Goal: Transaction & Acquisition: Download file/media

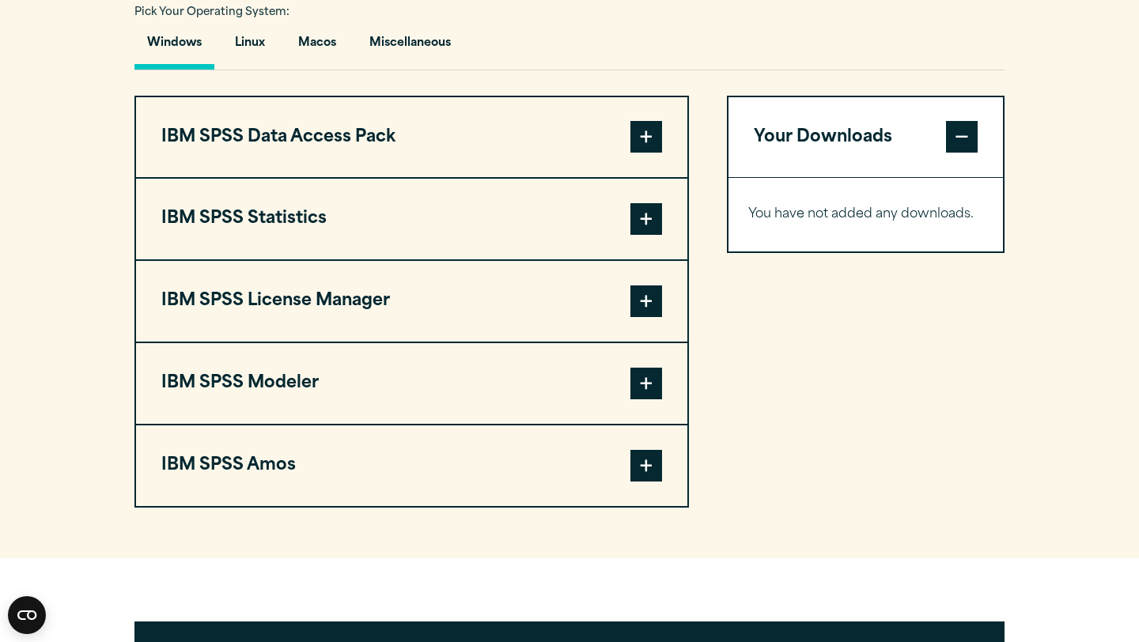
scroll to position [1183, 0]
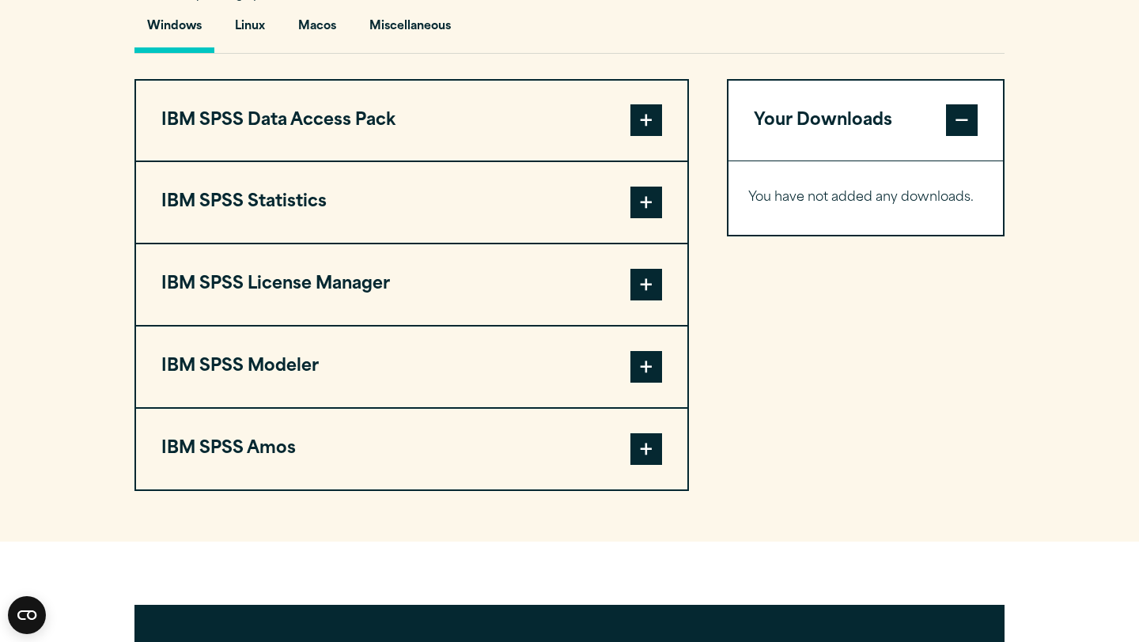
click at [649, 218] on span at bounding box center [647, 203] width 32 height 32
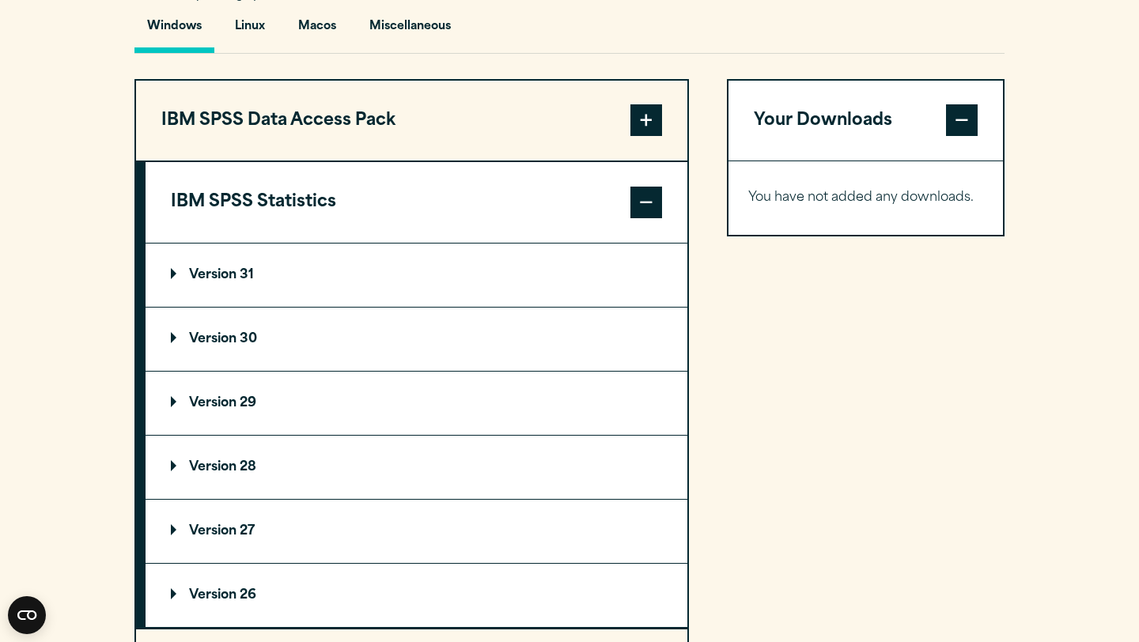
click at [203, 346] on p "Version 30" at bounding box center [214, 339] width 86 height 13
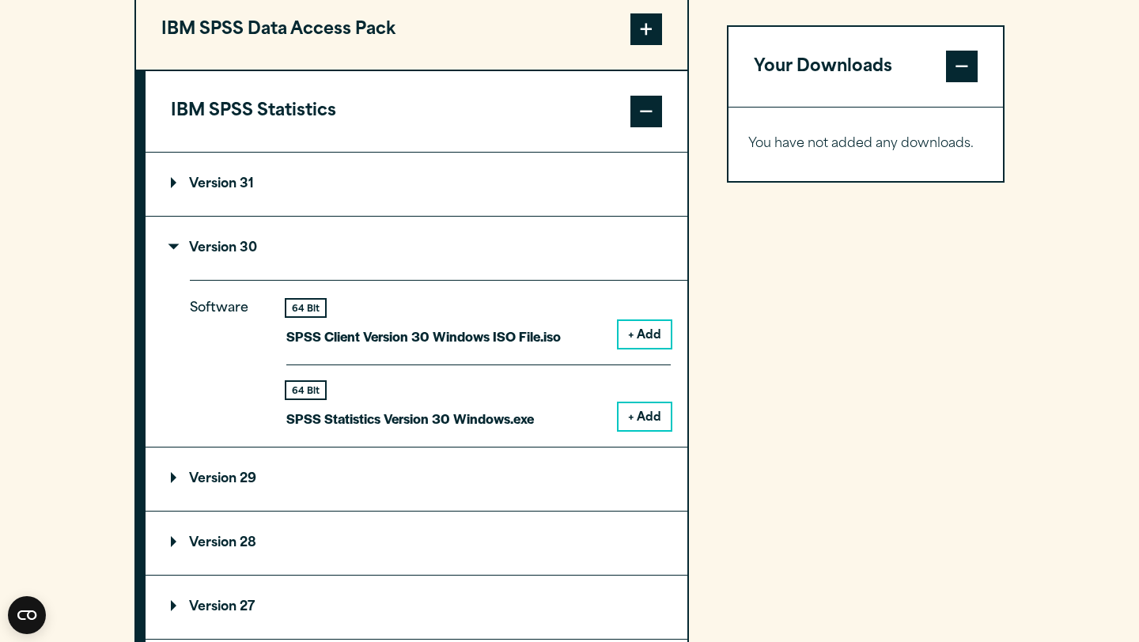
scroll to position [1280, 0]
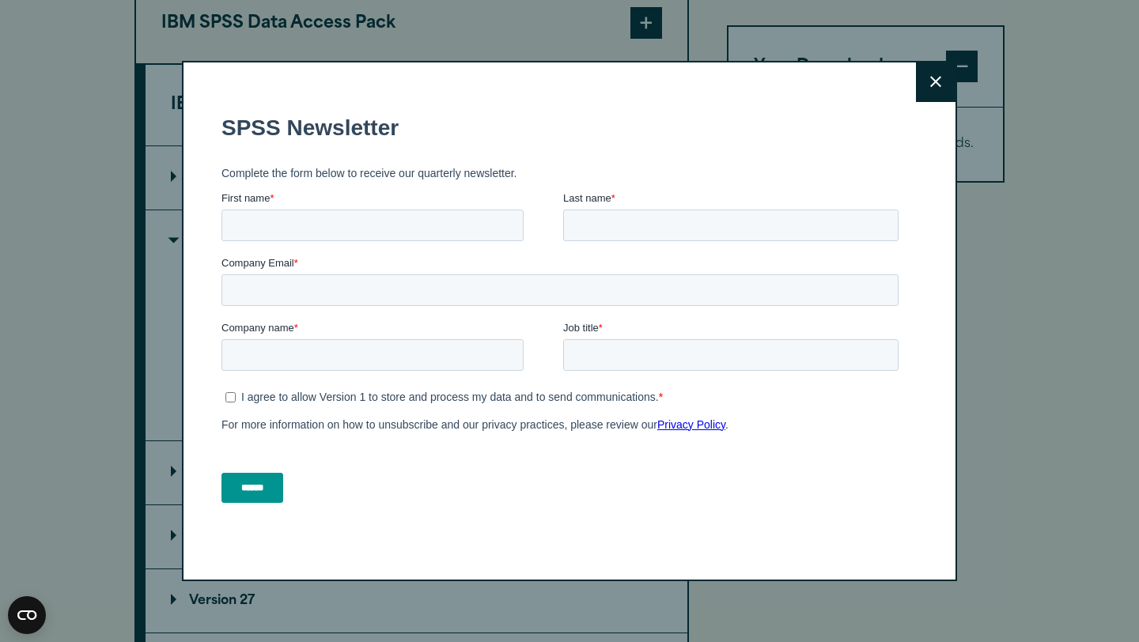
click at [920, 73] on button "Close" at bounding box center [936, 82] width 40 height 40
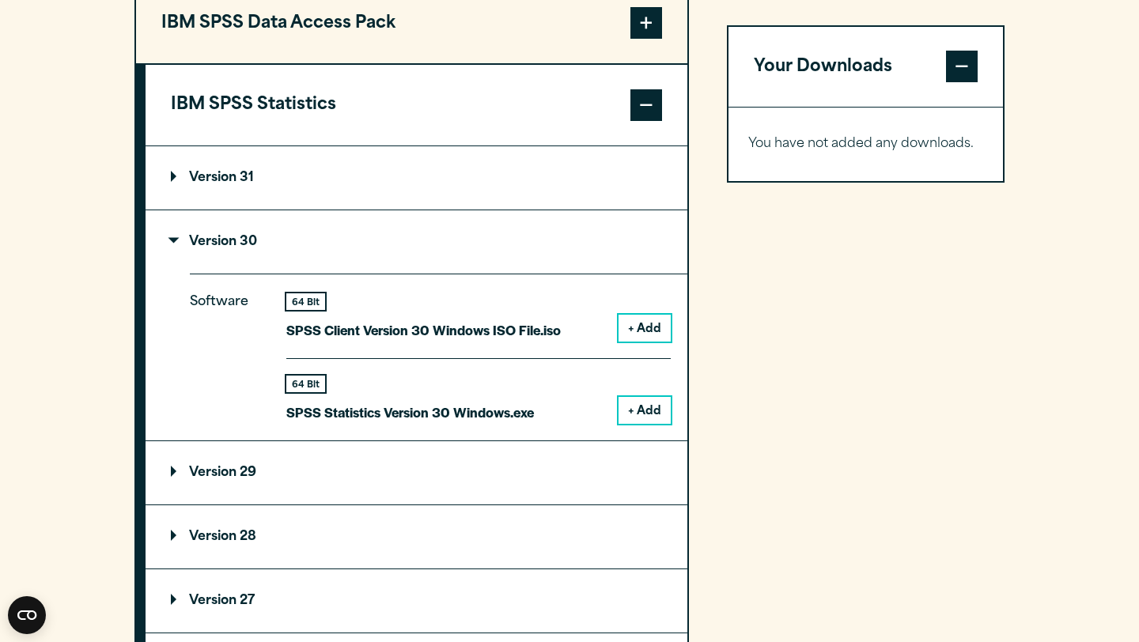
click at [657, 424] on button "+ Add" at bounding box center [645, 410] width 52 height 27
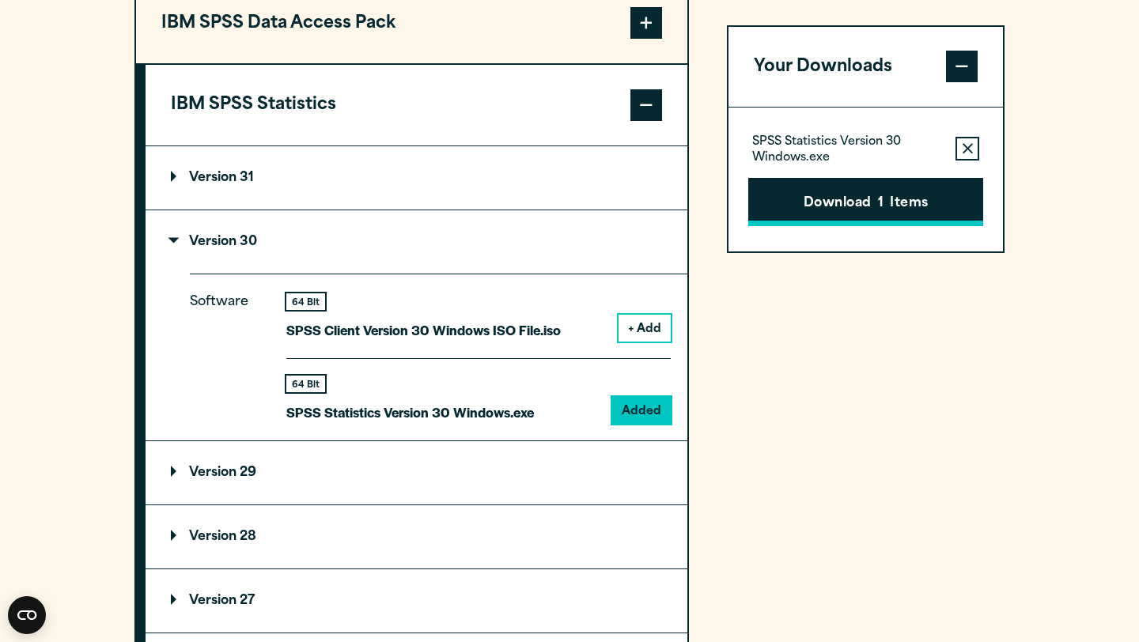
click at [804, 199] on button "Download 1 Items" at bounding box center [865, 202] width 235 height 49
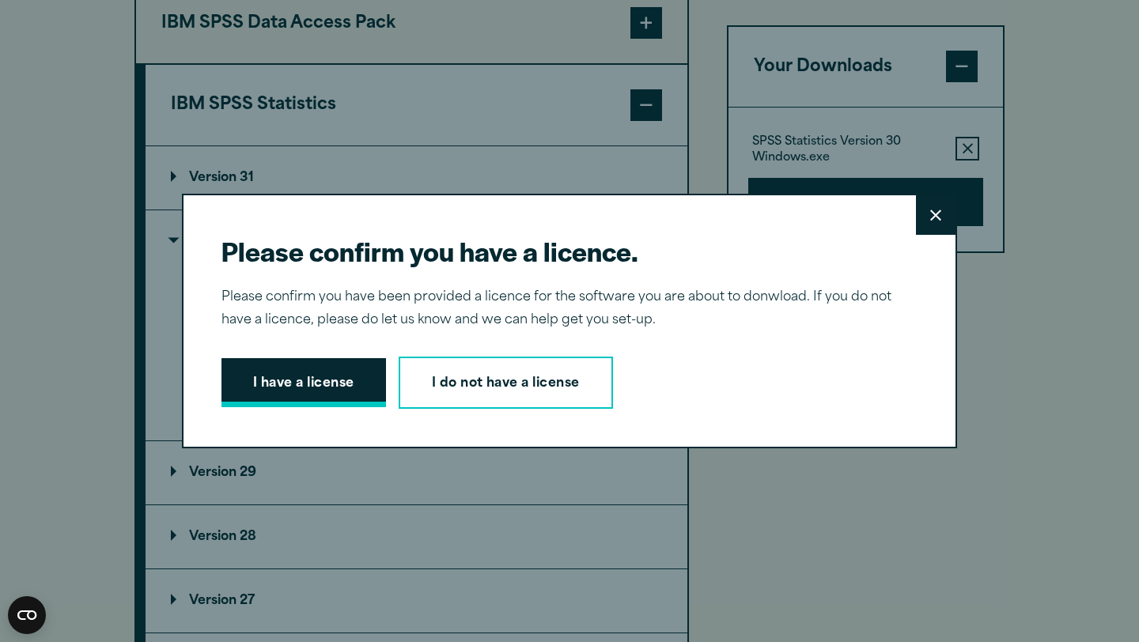
click at [326, 389] on button "I have a license" at bounding box center [304, 382] width 165 height 49
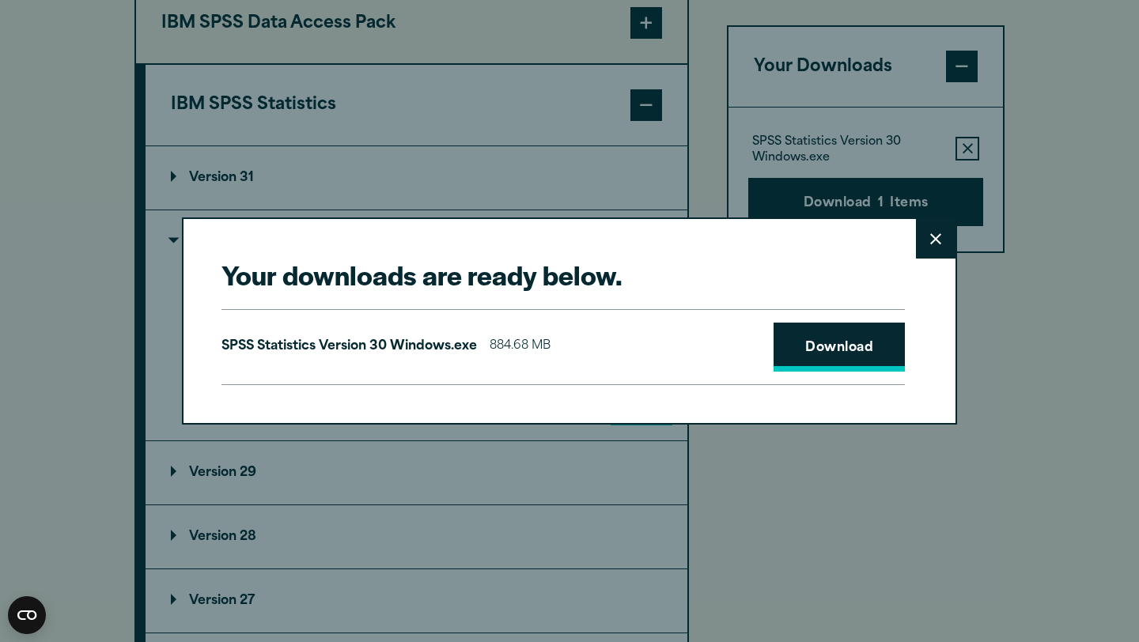
click at [815, 337] on link "Download" at bounding box center [839, 347] width 131 height 49
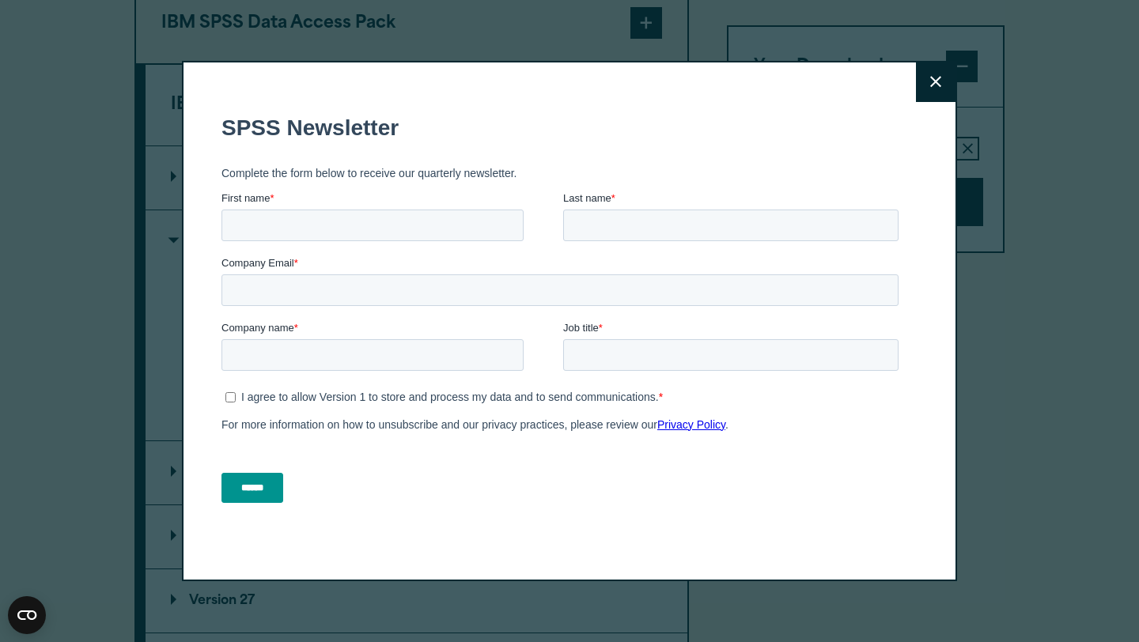
click at [947, 79] on button "Close" at bounding box center [936, 82] width 40 height 40
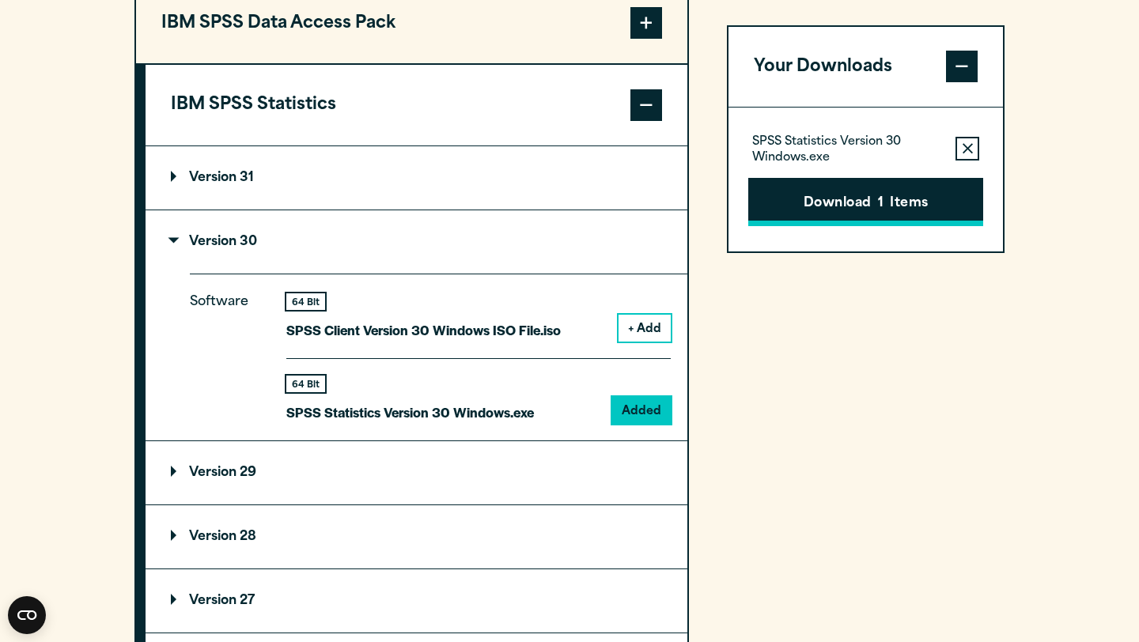
click at [822, 195] on button "Download 1 Items" at bounding box center [865, 202] width 235 height 49
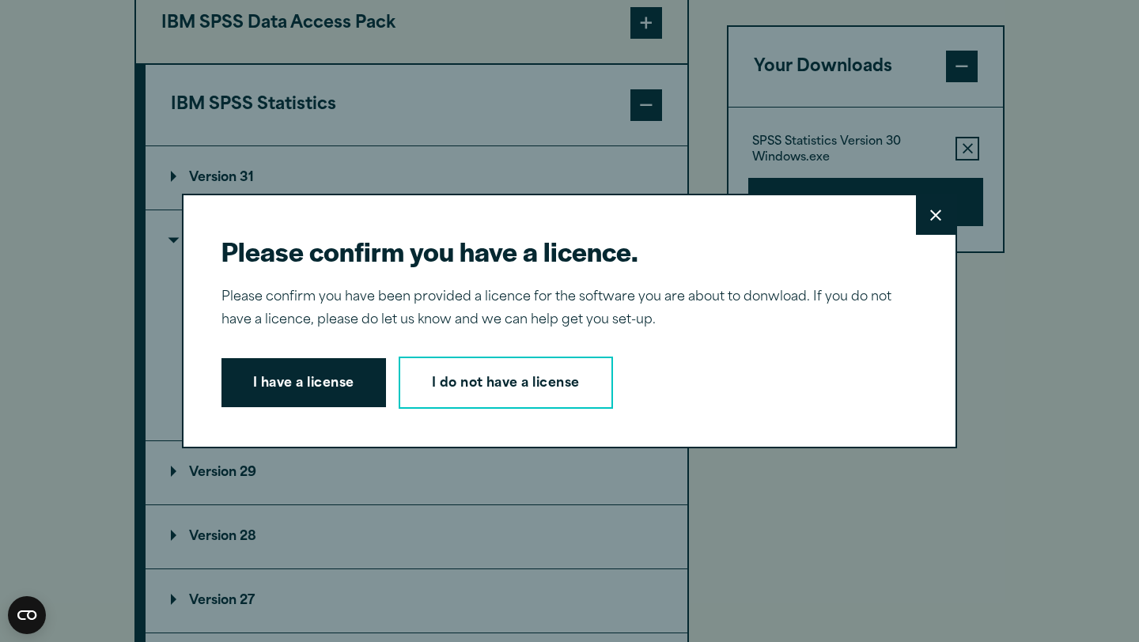
click at [926, 219] on button "Close" at bounding box center [936, 215] width 40 height 40
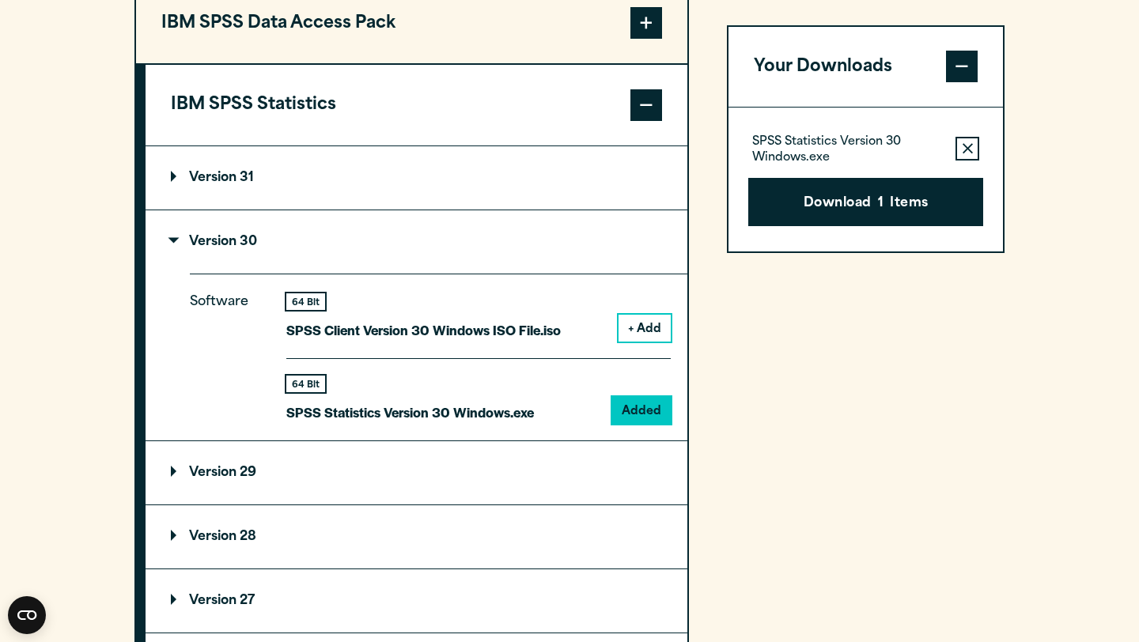
click at [748, 178] on button "Download 1 Items" at bounding box center [865, 202] width 235 height 49
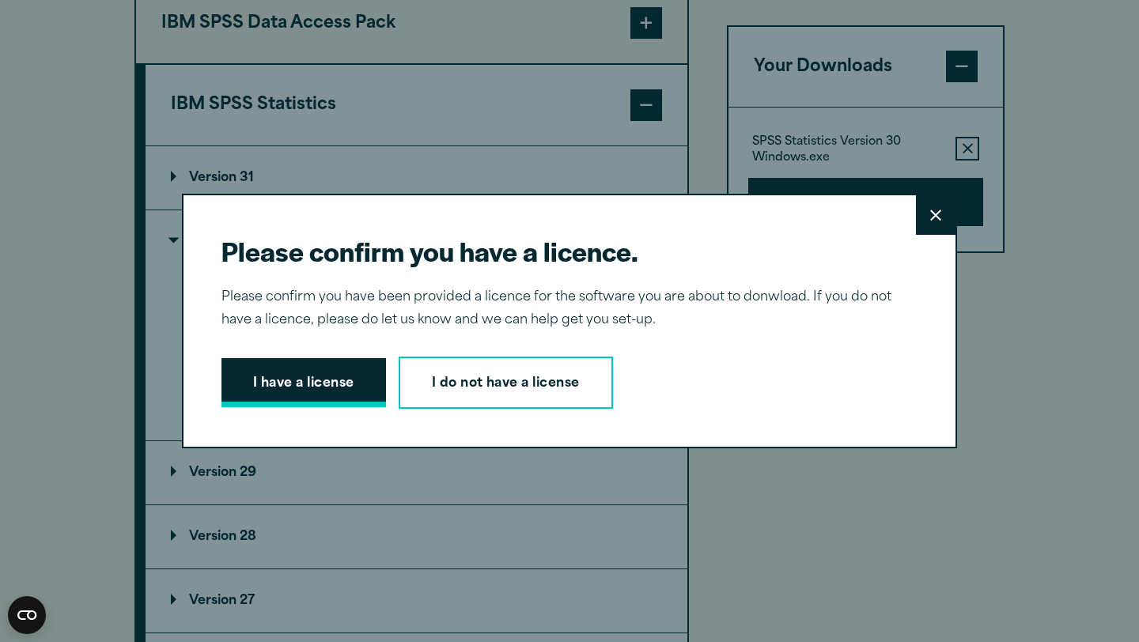
click at [250, 382] on button "I have a license" at bounding box center [304, 382] width 165 height 49
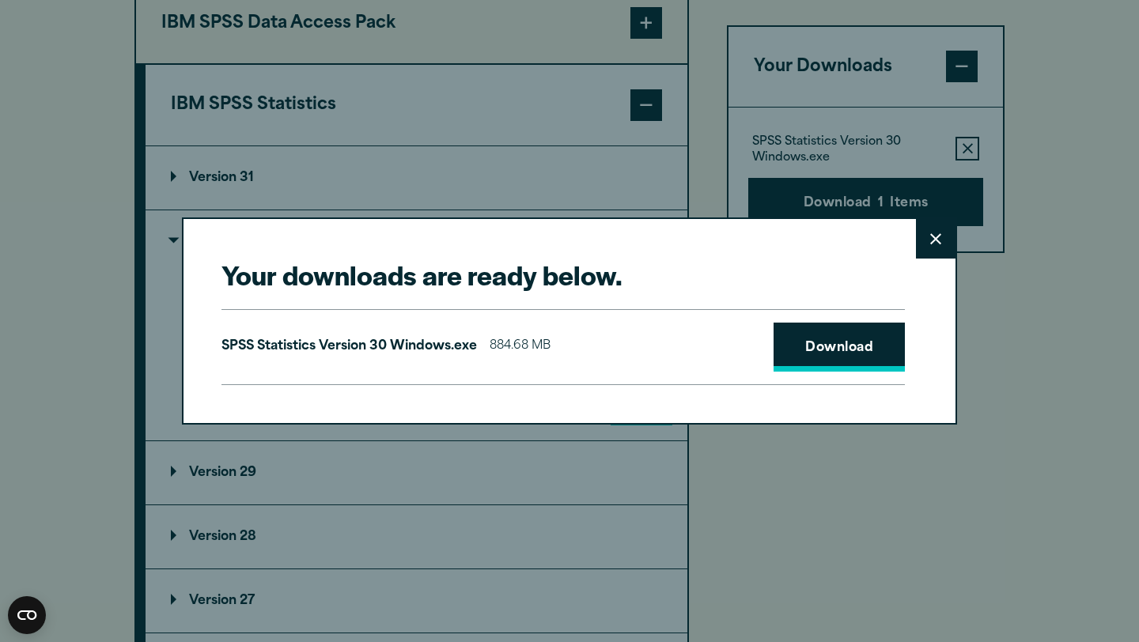
click at [866, 337] on link "Download" at bounding box center [839, 347] width 131 height 49
click at [930, 248] on button "Close" at bounding box center [936, 239] width 40 height 40
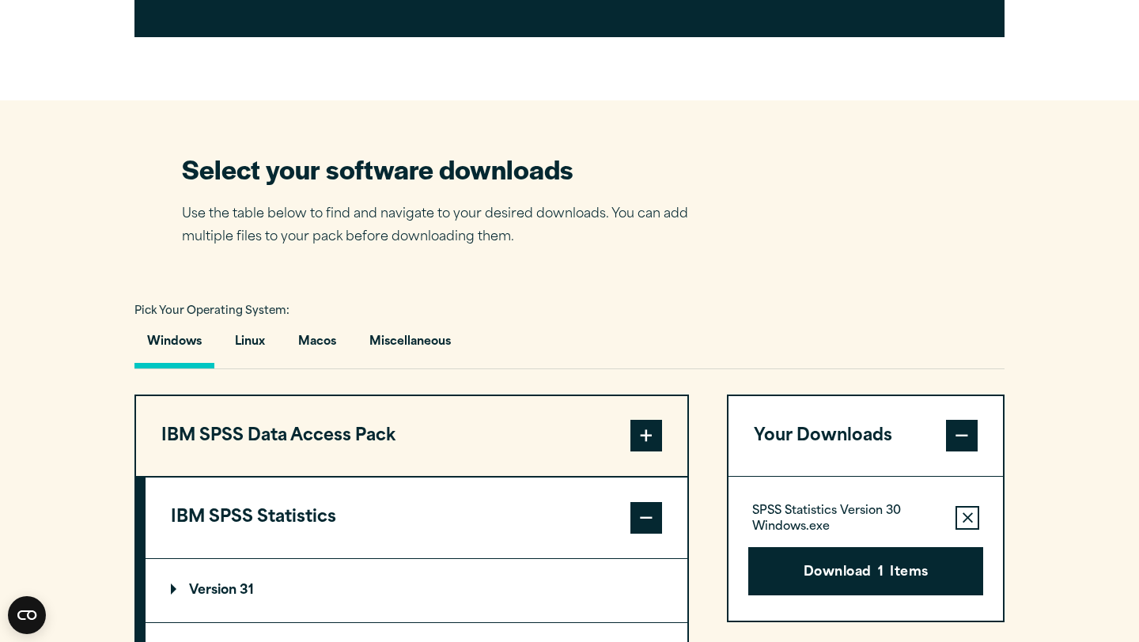
scroll to position [868, 0]
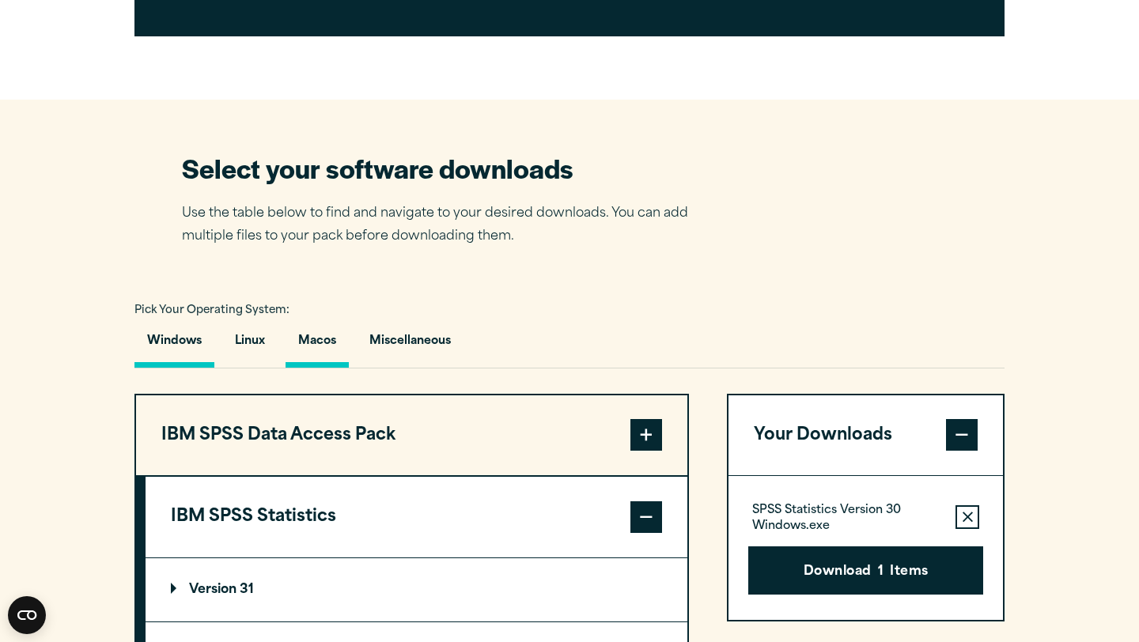
click at [330, 368] on button "Macos" at bounding box center [317, 345] width 63 height 45
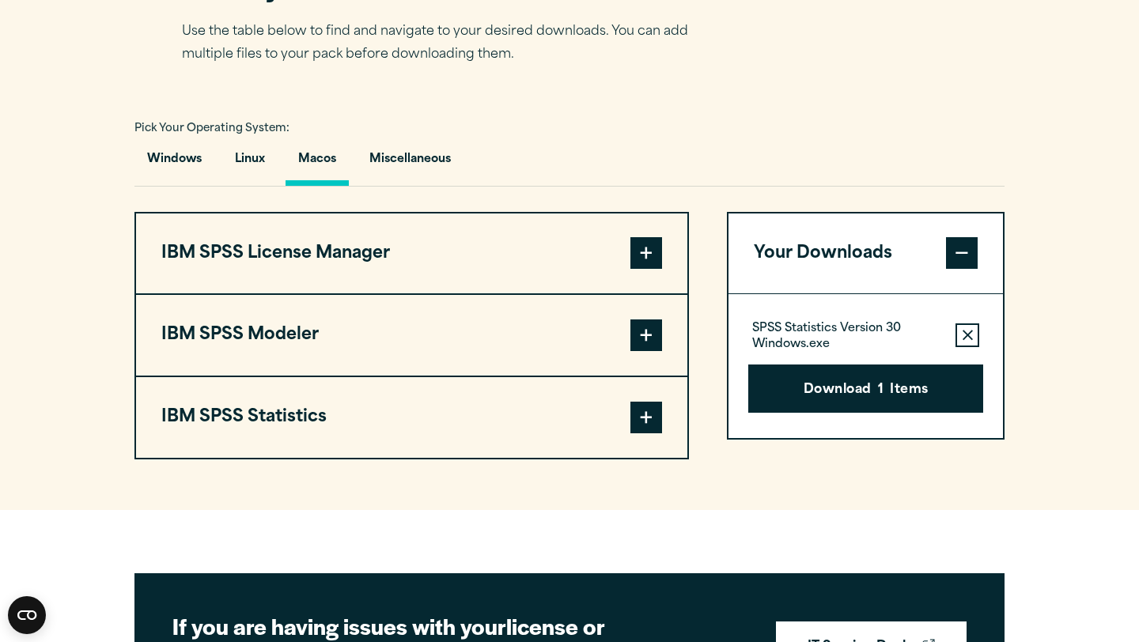
scroll to position [1061, 0]
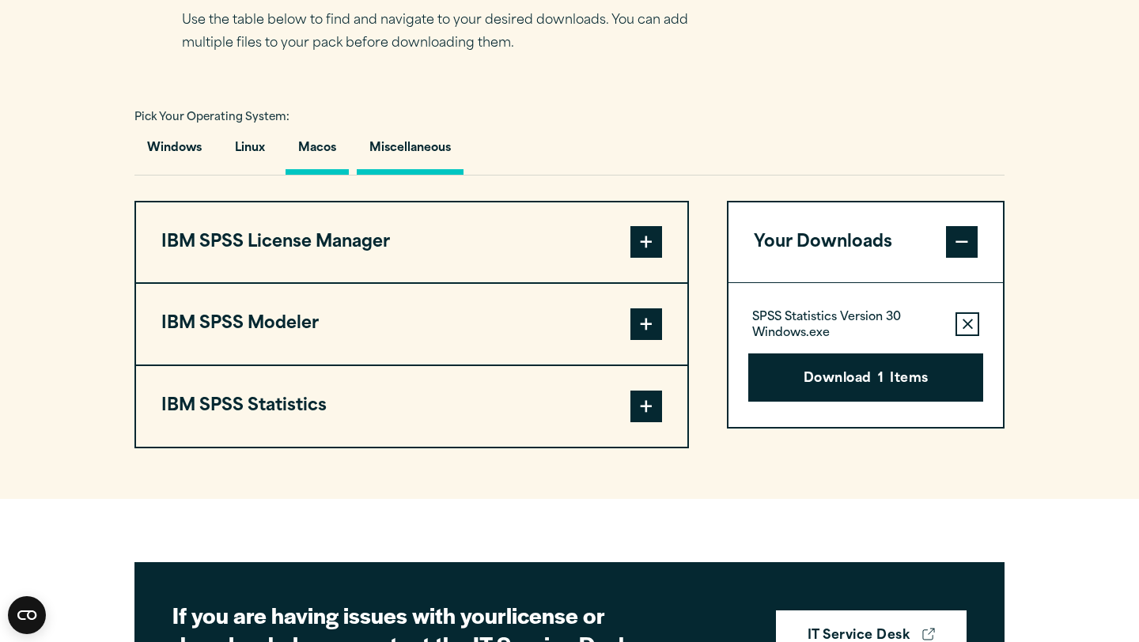
click at [396, 175] on button "Miscellaneous" at bounding box center [410, 152] width 107 height 45
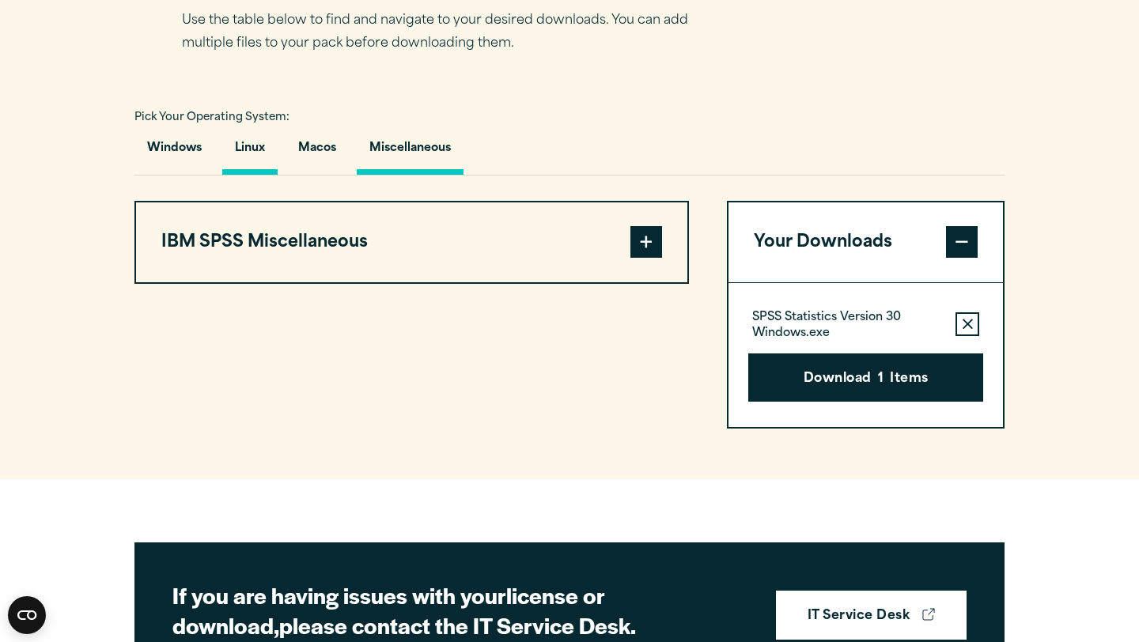
click at [254, 175] on button "Linux" at bounding box center [249, 152] width 55 height 45
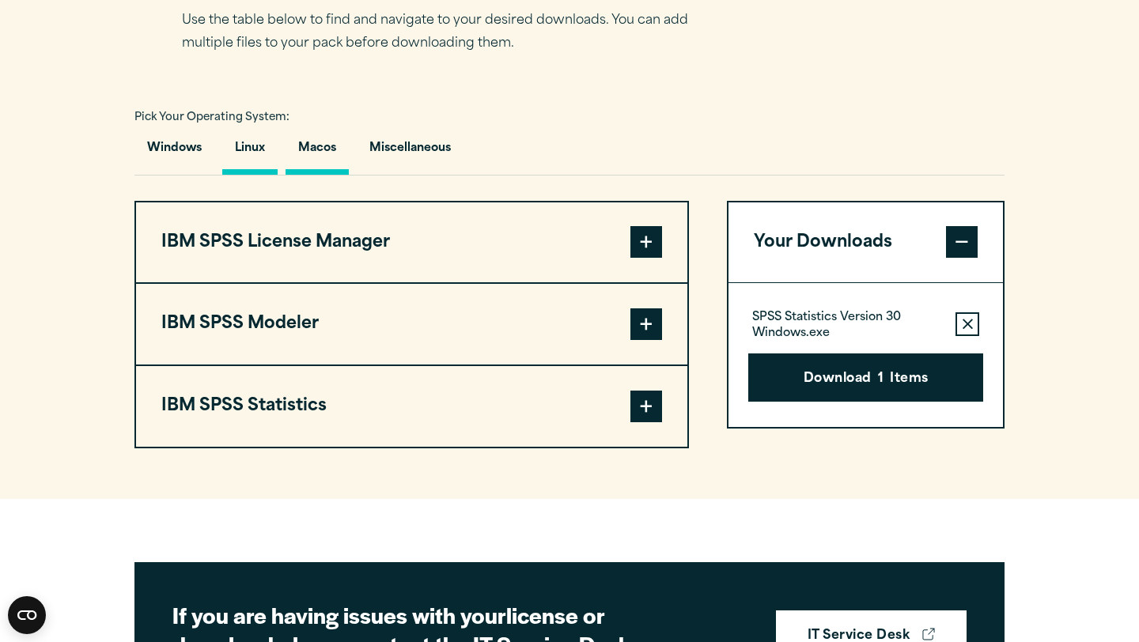
click at [309, 175] on button "Macos" at bounding box center [317, 152] width 63 height 45
click at [330, 365] on button "IBM SPSS Modeler" at bounding box center [411, 324] width 551 height 81
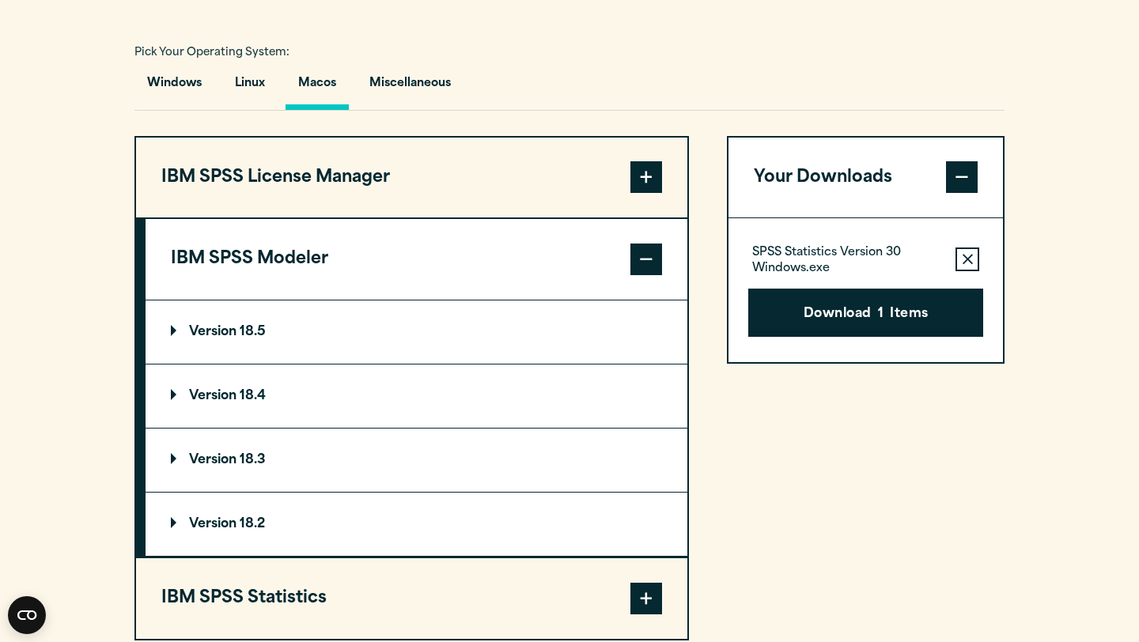
scroll to position [1129, 0]
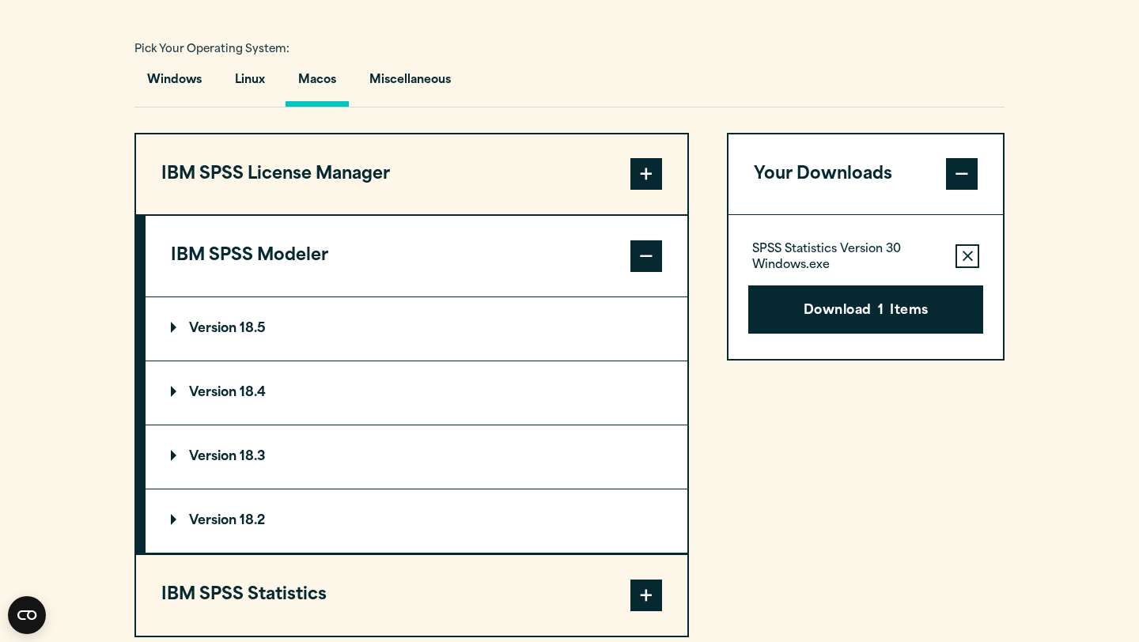
click at [361, 282] on button "IBM SPSS Modeler" at bounding box center [417, 256] width 542 height 81
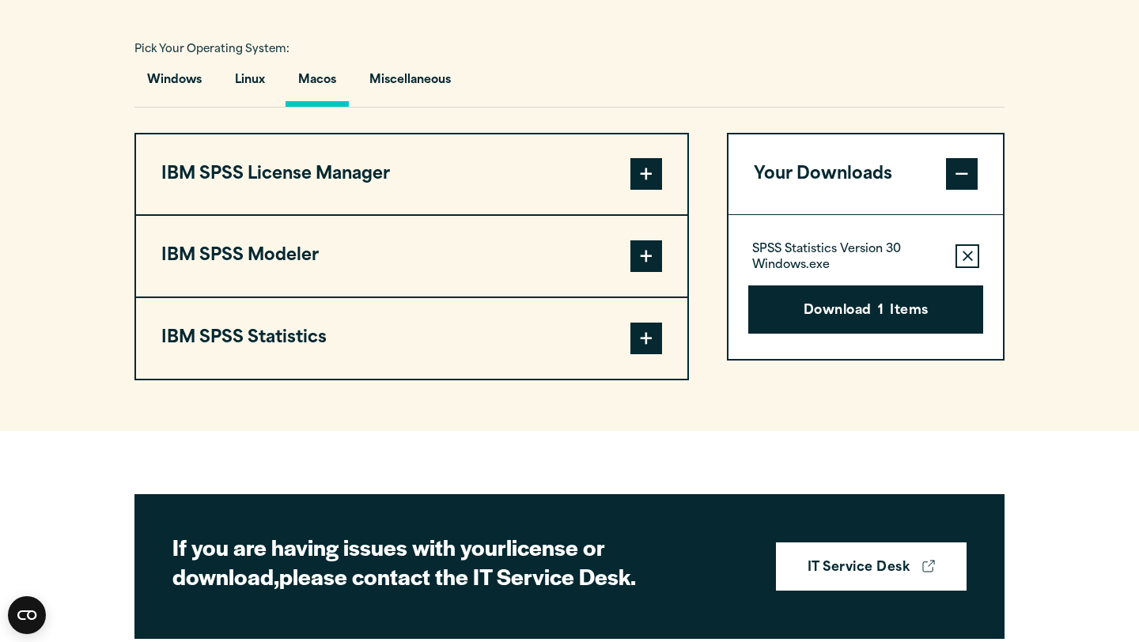
click at [627, 379] on button "IBM SPSS Statistics" at bounding box center [411, 338] width 551 height 81
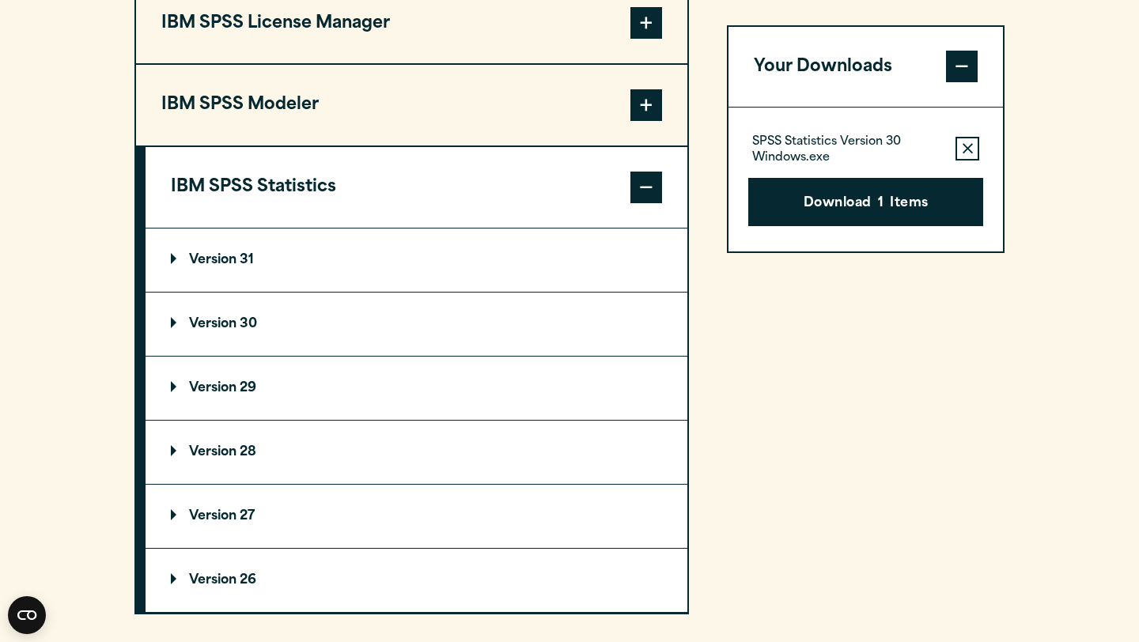
click at [396, 356] on summary "Version 30" at bounding box center [417, 324] width 542 height 63
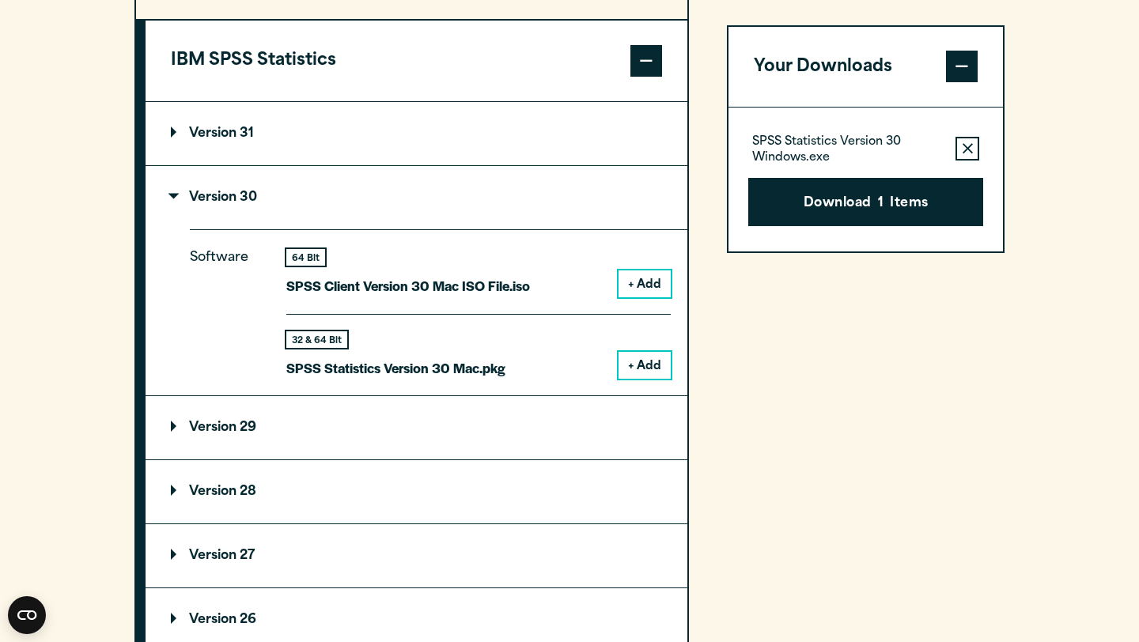
scroll to position [1411, 0]
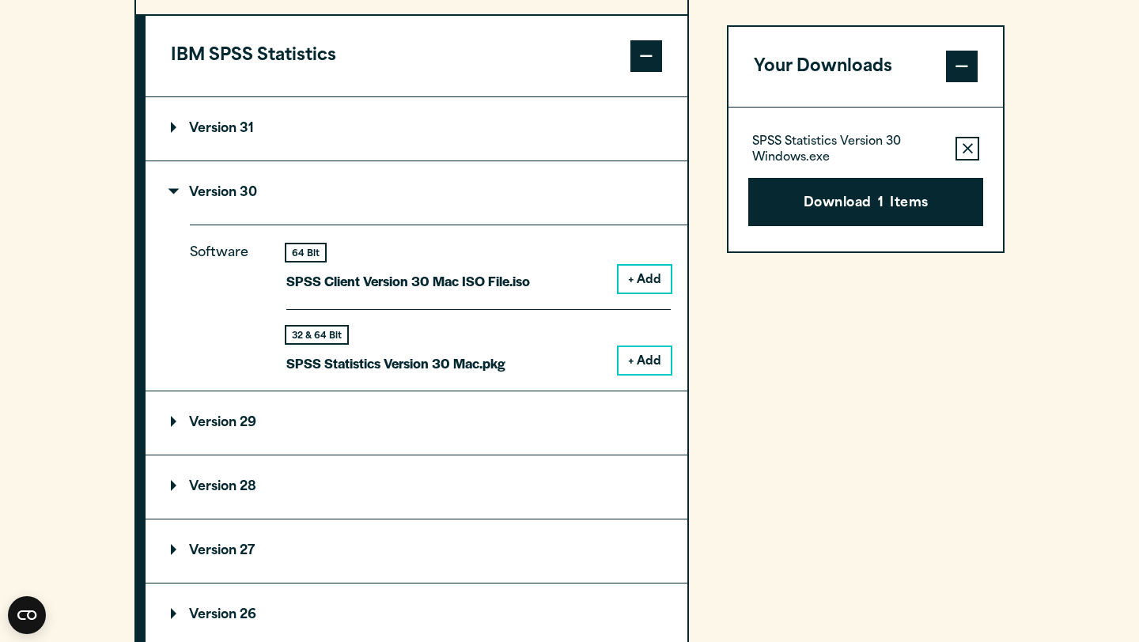
click at [635, 374] on button "+ Add" at bounding box center [645, 360] width 52 height 27
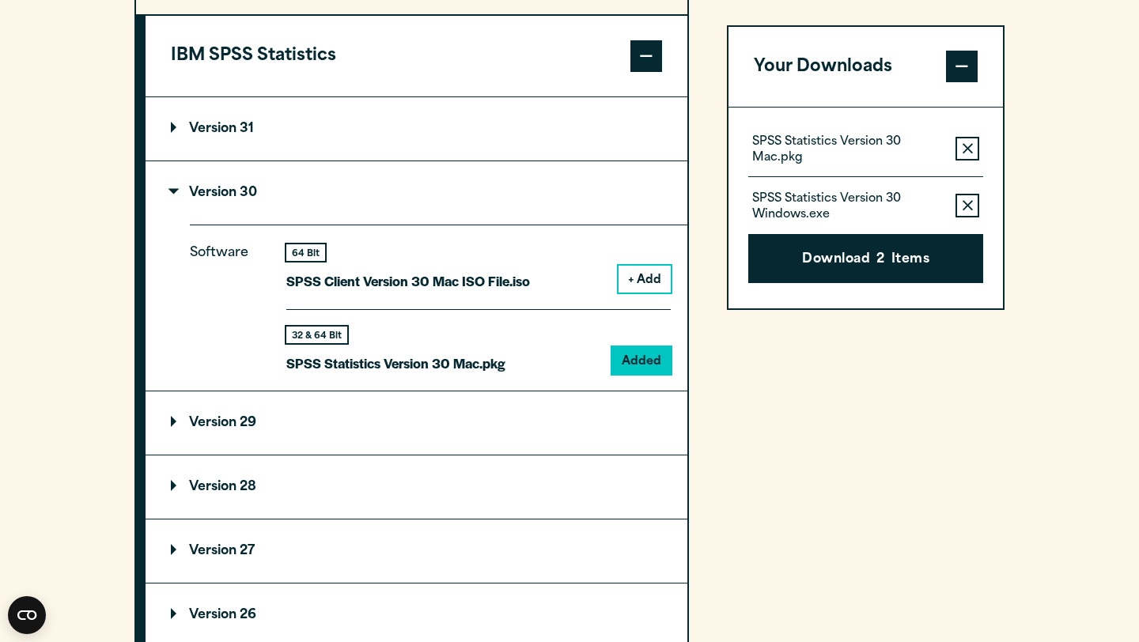
click at [969, 199] on button "Remove this item from your software download list" at bounding box center [968, 207] width 24 height 24
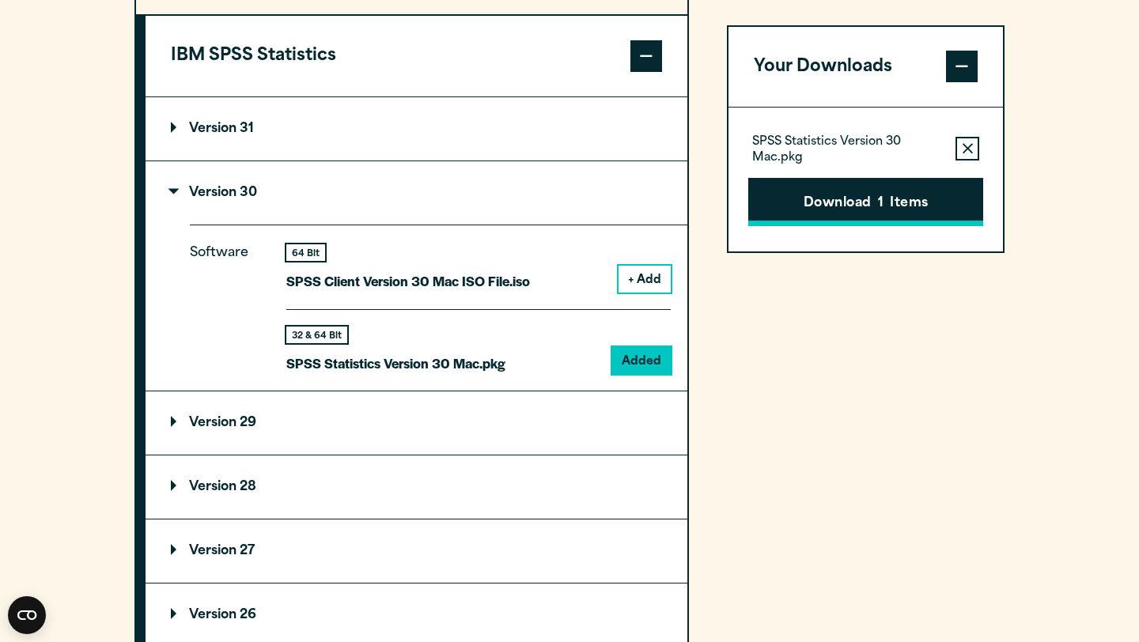
click at [940, 210] on button "Download 1 Items" at bounding box center [865, 202] width 235 height 49
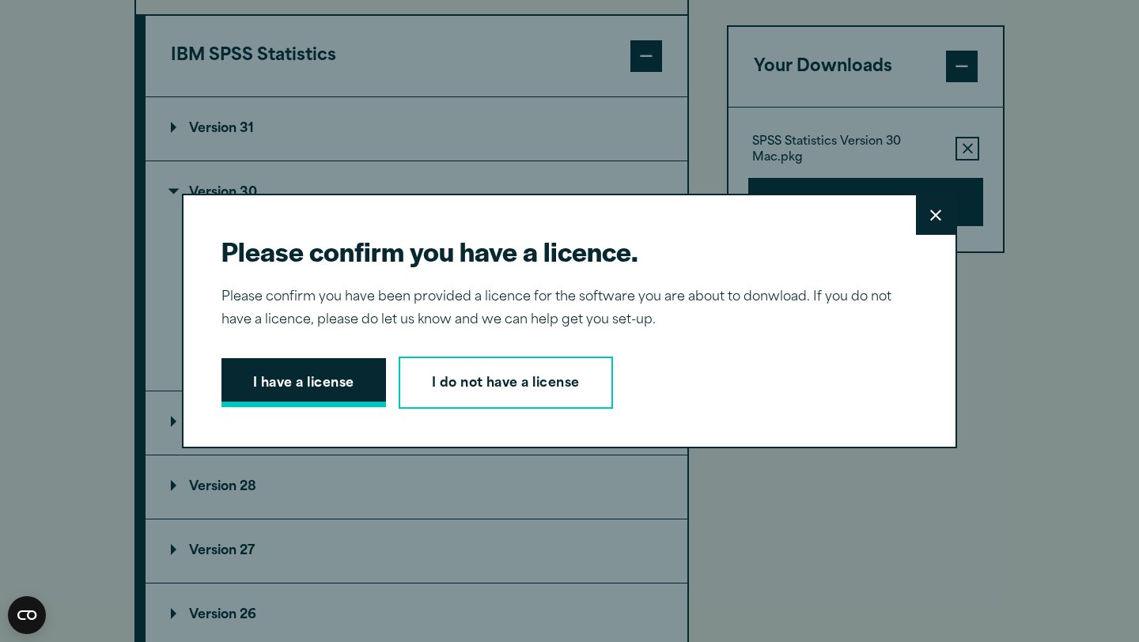
click at [348, 392] on button "I have a license" at bounding box center [304, 382] width 165 height 49
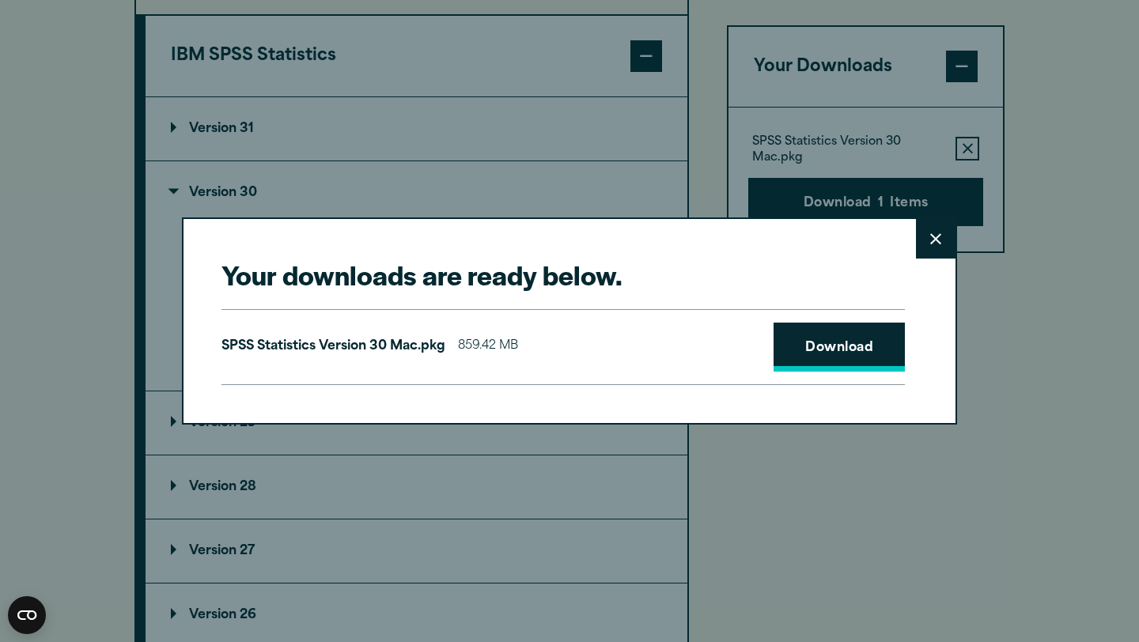
click at [865, 338] on link "Download" at bounding box center [839, 347] width 131 height 49
click at [941, 259] on button "Close" at bounding box center [936, 239] width 40 height 40
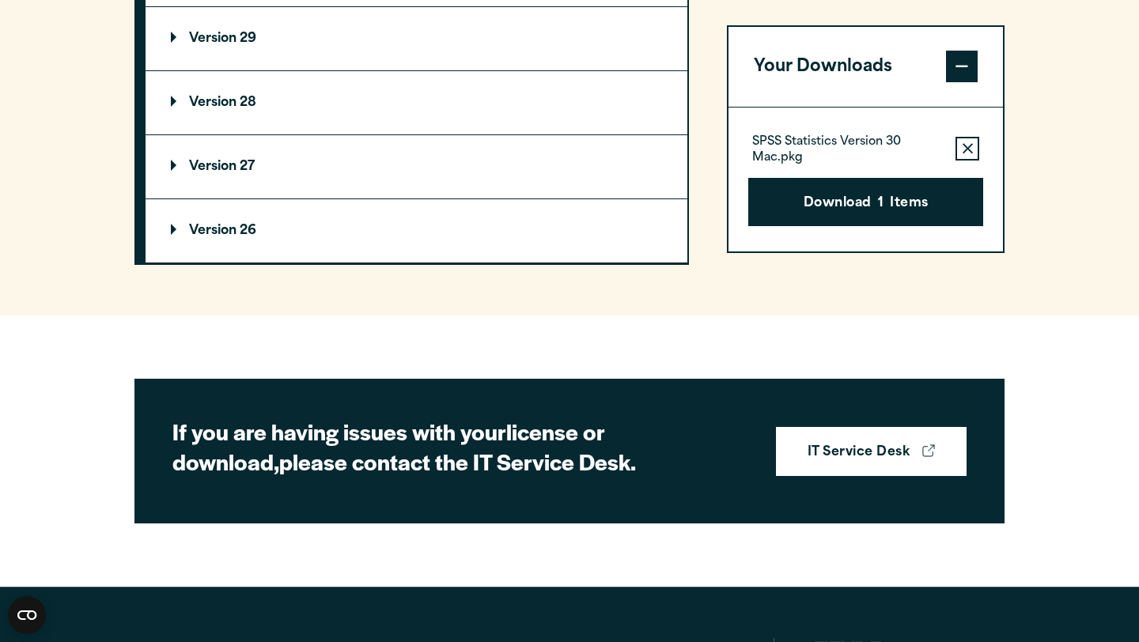
scroll to position [1842, 0]
